Goal: Task Accomplishment & Management: Manage account settings

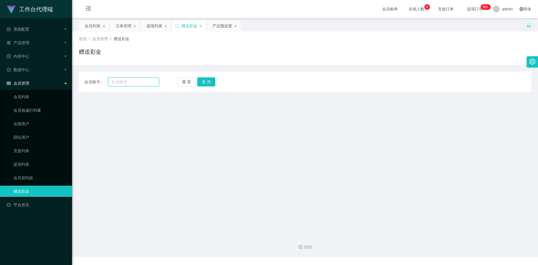
click at [128, 82] on input "text" at bounding box center [133, 81] width 51 height 9
paste input "Laiwenda123"
type input "Laiwenda123"
drag, startPoint x: 209, startPoint y: 81, endPoint x: 208, endPoint y: 86, distance: 4.9
click at [209, 81] on button "查 询" at bounding box center [206, 81] width 18 height 9
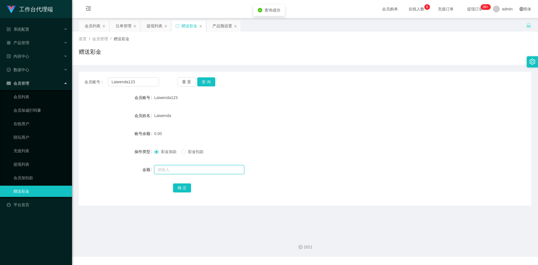
click at [163, 168] on input "text" at bounding box center [199, 169] width 90 height 9
type input "1000"
click at [183, 187] on button "确 定" at bounding box center [182, 187] width 18 height 9
click at [289, 147] on div "彩金加款 彩金扣款" at bounding box center [286, 151] width 264 height 11
click at [265, 146] on form "会员账号 Laiwenda123 会员姓名 Laiwenda 账号余额 1000.00 操作类型 彩金加款 彩金扣款 金额 确 定" at bounding box center [305, 142] width 453 height 101
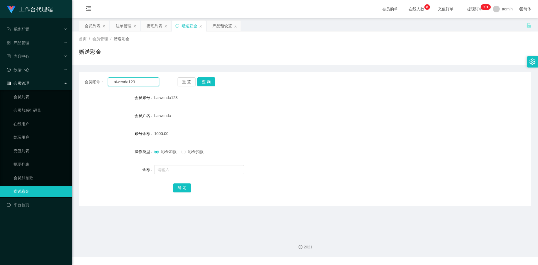
click at [138, 82] on input "Laiwenda123" at bounding box center [133, 81] width 51 height 9
paste input "Hwa1910"
type input "Hwa1910"
click at [207, 84] on button "查 询" at bounding box center [206, 81] width 18 height 9
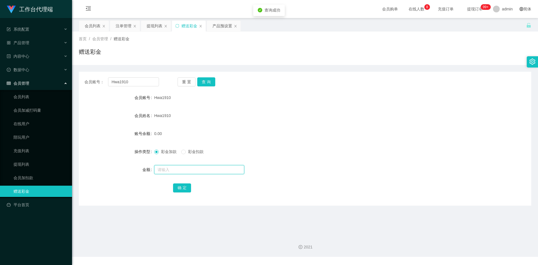
click at [169, 167] on input "text" at bounding box center [199, 169] width 90 height 9
type input "500"
click at [184, 191] on button "确 定" at bounding box center [182, 187] width 18 height 9
click at [286, 127] on form "会员账号 Hwa1910 会员姓名 Hwa1910 账号余额 500.00 操作类型 彩金加款 彩金扣款 金额 确 定" at bounding box center [305, 142] width 453 height 101
click at [138, 82] on input "Hwa1910" at bounding box center [133, 81] width 51 height 9
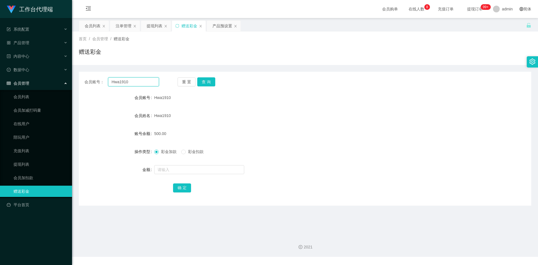
click at [138, 82] on input "Hwa1910" at bounding box center [133, 81] width 51 height 9
paste input "yaujie0103"
type input "yaujie0103"
click at [210, 83] on button "查 询" at bounding box center [206, 81] width 18 height 9
click at [230, 123] on form "会员账号 yaujie0103 会员姓名 yaujie0103 账号余额 500.00 操作类型 彩金加款 彩金扣款 金额 确 定" at bounding box center [305, 142] width 453 height 101
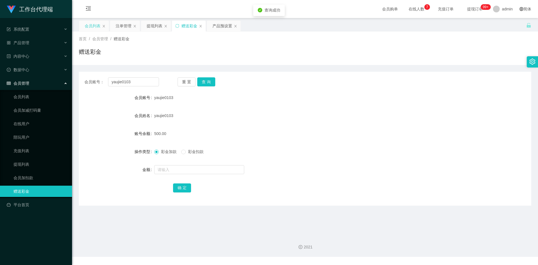
click at [90, 26] on div "会员列表" at bounding box center [93, 26] width 16 height 11
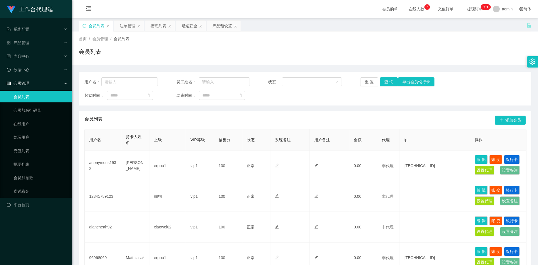
click at [117, 87] on div "用户名： 员工姓名： 状态： 重 置 查 询 导出会员银行卡 起始时间： 结束时间：" at bounding box center [305, 89] width 453 height 34
click at [119, 85] on input "text" at bounding box center [129, 81] width 57 height 9
paste input "yaujie0103"
type input "yaujie0103"
click at [391, 82] on button "查 询" at bounding box center [389, 81] width 18 height 9
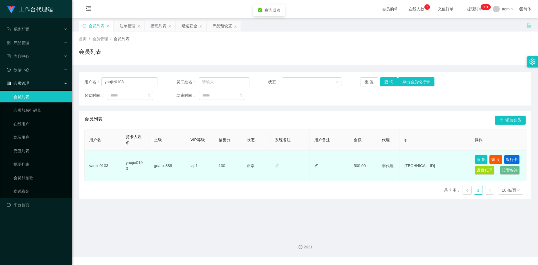
click at [496, 159] on button "账 变" at bounding box center [495, 159] width 13 height 9
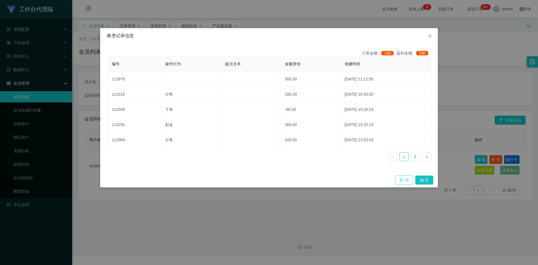
click at [408, 180] on button "取 消" at bounding box center [404, 180] width 18 height 9
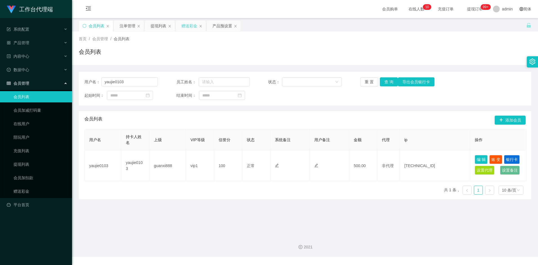
click at [188, 27] on div "赠送彩金" at bounding box center [190, 26] width 16 height 11
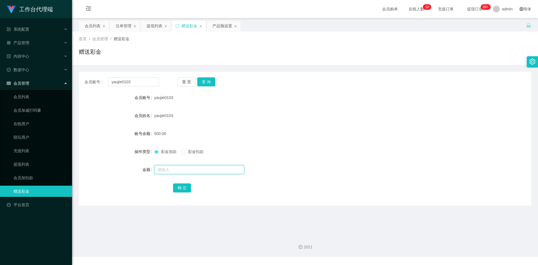
click at [170, 173] on input "text" at bounding box center [199, 169] width 90 height 9
type input "500"
drag, startPoint x: 179, startPoint y: 167, endPoint x: 140, endPoint y: 169, distance: 38.6
click at [140, 169] on div "金额 500" at bounding box center [305, 169] width 453 height 11
